Goal: Task Accomplishment & Management: Manage account settings

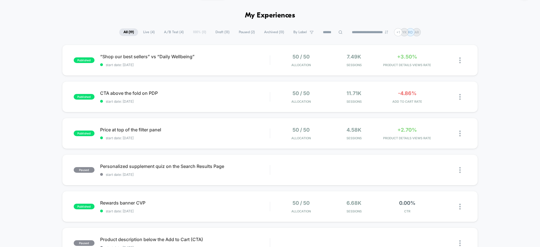
scroll to position [16, 0]
click at [245, 100] on span "start date: [DATE]" at bounding box center [185, 102] width 170 height 4
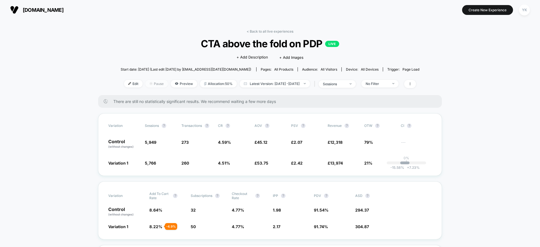
click at [147, 83] on span "Pause" at bounding box center [156, 84] width 23 height 8
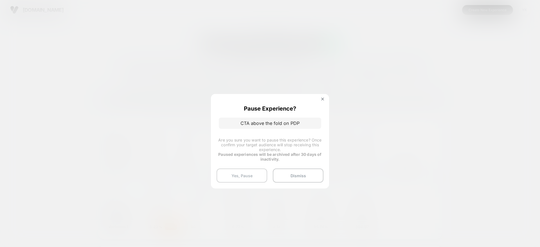
click at [241, 178] on button "Yes, Pause" at bounding box center [242, 175] width 51 height 14
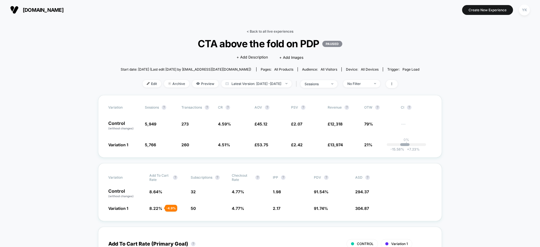
click at [251, 33] on link "< Back to all live experiences" at bounding box center [270, 31] width 47 height 4
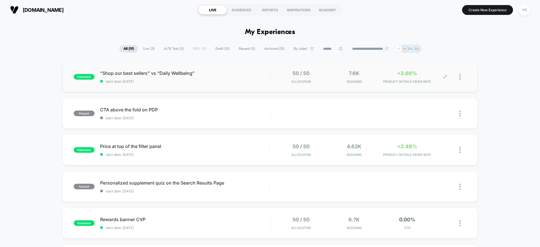
click at [412, 75] on span "+3.66%" at bounding box center [407, 73] width 20 height 6
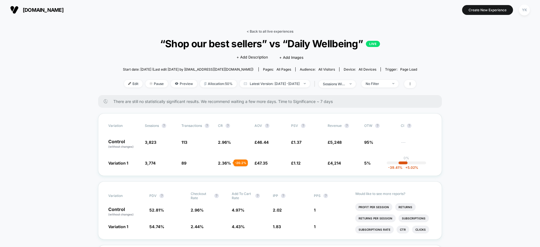
click at [260, 31] on link "< Back to all live experiences" at bounding box center [270, 31] width 47 height 4
